Goal: Find contact information: Find contact information

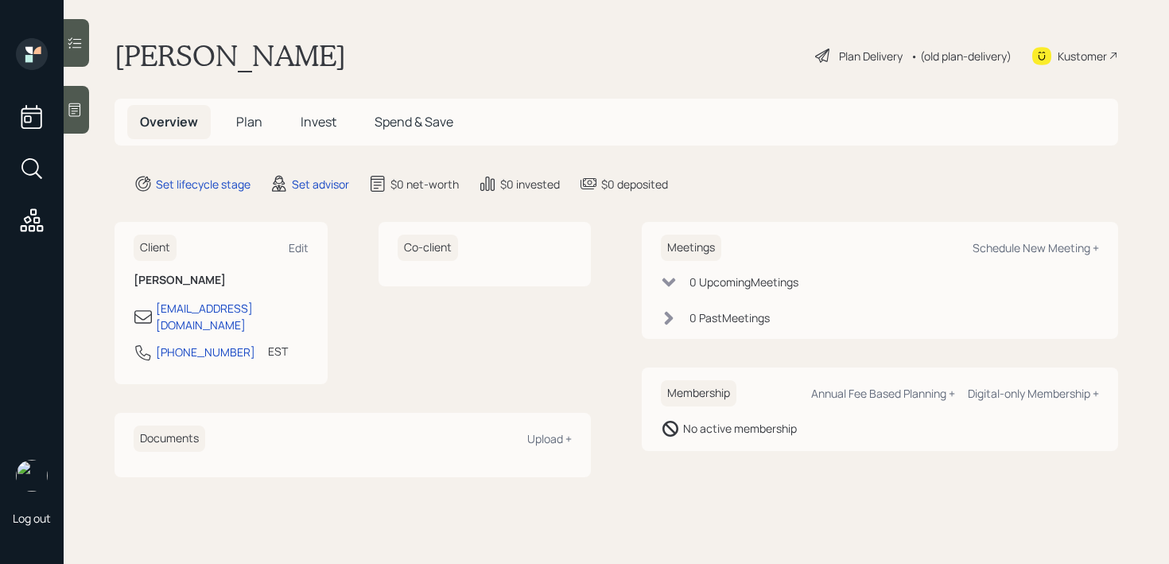
click at [1097, 52] on div "Kustomer" at bounding box center [1082, 56] width 49 height 17
drag, startPoint x: 231, startPoint y: 340, endPoint x: 159, endPoint y: 340, distance: 71.6
click at [159, 343] on div "[PHONE_NUMBER] EST Currently 5:04 PM" at bounding box center [221, 357] width 175 height 29
copy div "[PHONE_NUMBER]"
click at [87, 119] on div at bounding box center [76, 110] width 25 height 48
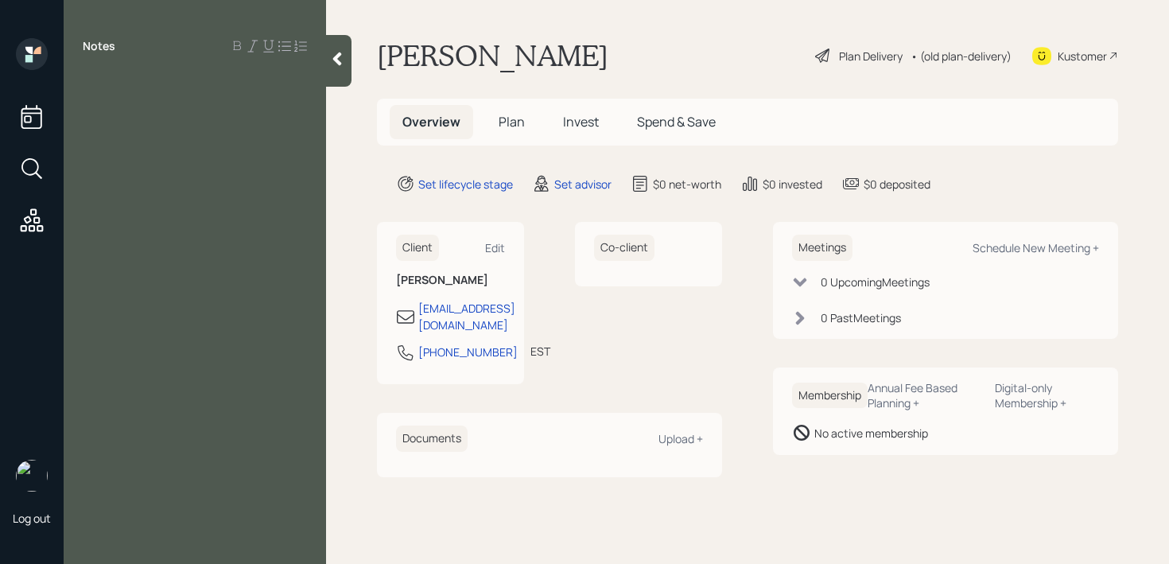
click at [1048, 54] on icon at bounding box center [1041, 56] width 19 height 18
